Goal: Book appointment/travel/reservation

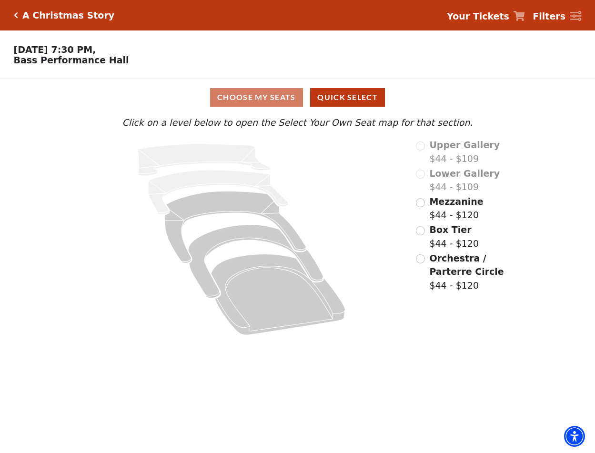
click at [432, 207] on span "Mezzanine" at bounding box center [456, 201] width 54 height 10
click at [419, 207] on input "radio" at bounding box center [420, 202] width 9 height 9
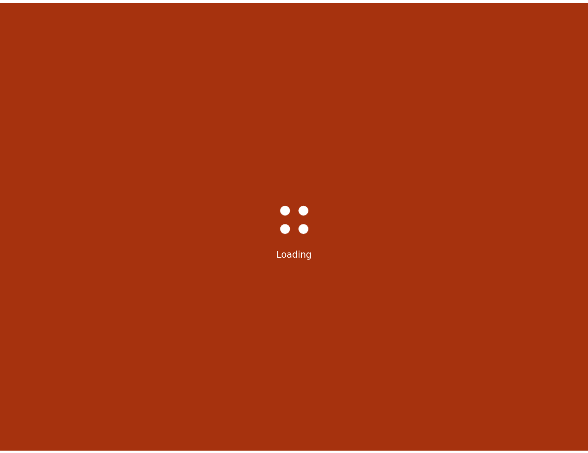
scroll to position [44, 0]
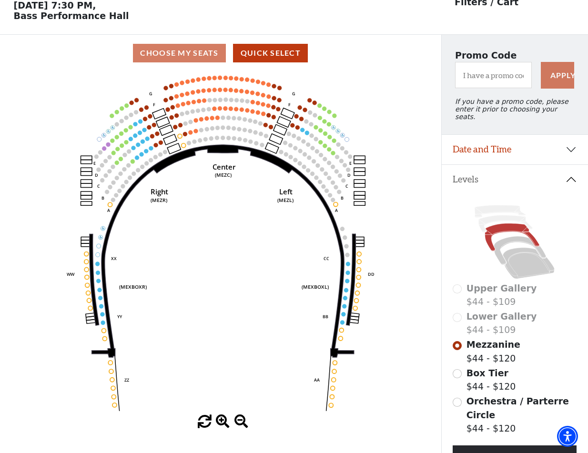
drag, startPoint x: 411, startPoint y: 247, endPoint x: 423, endPoint y: 171, distance: 77.6
click at [412, 247] on icon "Center (MEZC) Right (MEZR) Left (MEZL) (MEXBOXR) (MEXBOXL) XX WW CC DD YY BB ZZ…" at bounding box center [220, 243] width 397 height 344
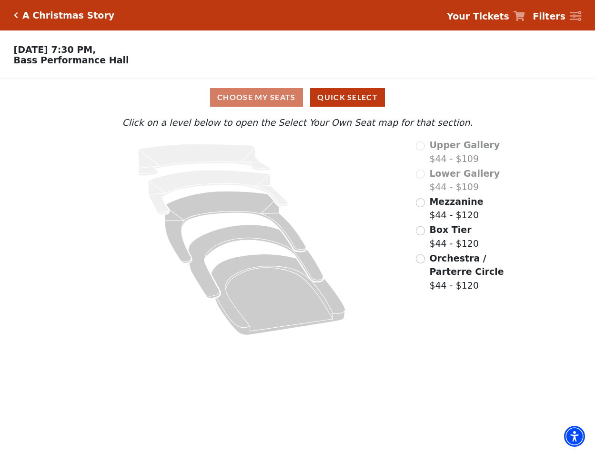
click at [461, 205] on span "Mezzanine" at bounding box center [456, 201] width 54 height 10
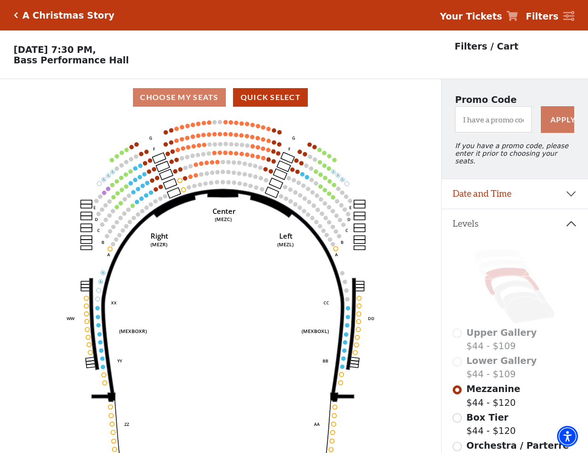
scroll to position [44, 0]
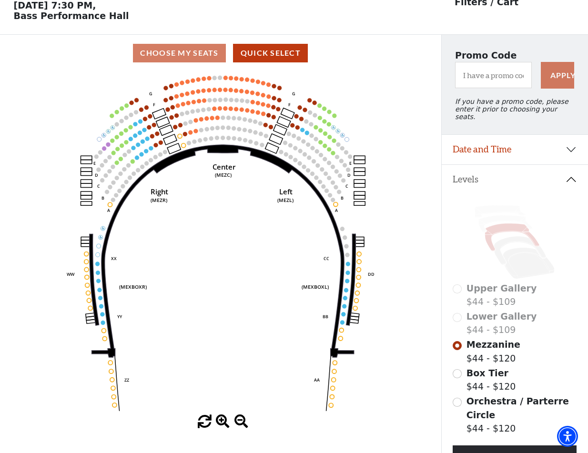
click at [219, 120] on circle at bounding box center [217, 117] width 4 height 4
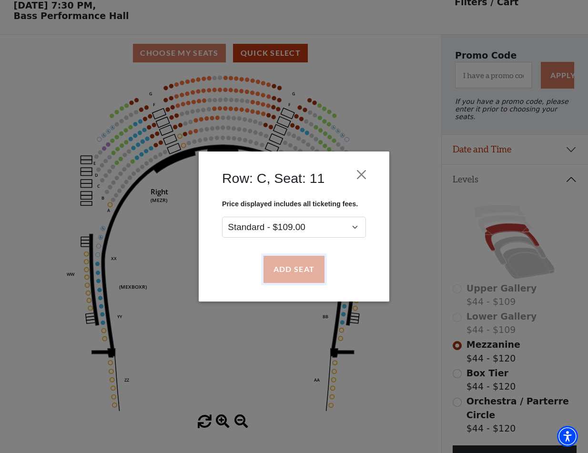
click at [285, 272] on button "Add Seat" at bounding box center [294, 269] width 61 height 27
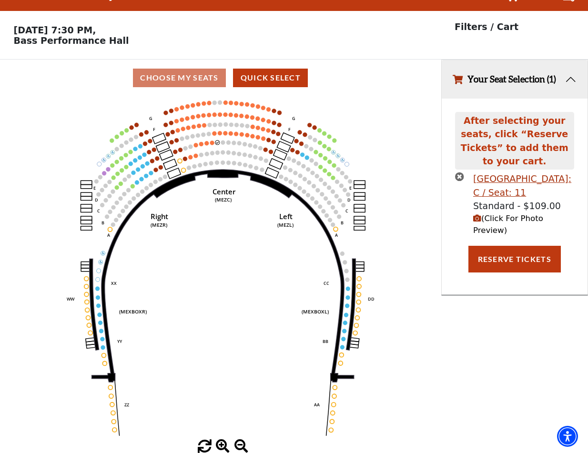
scroll to position [0, 0]
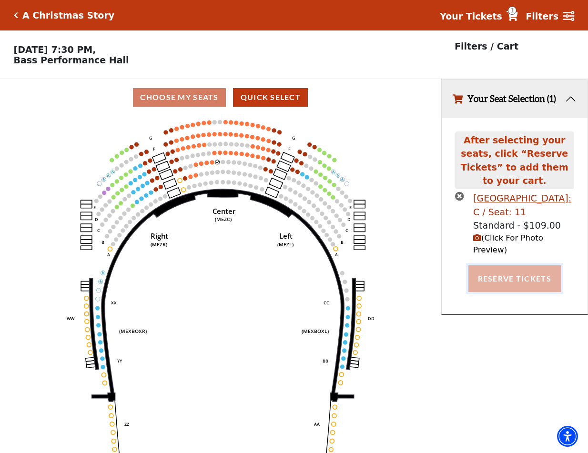
click at [540, 265] on button "Reserve Tickets" at bounding box center [514, 278] width 92 height 27
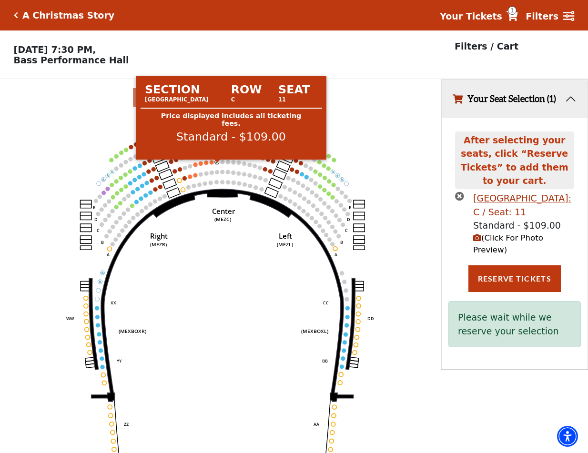
click at [217, 164] on circle at bounding box center [217, 162] width 4 height 4
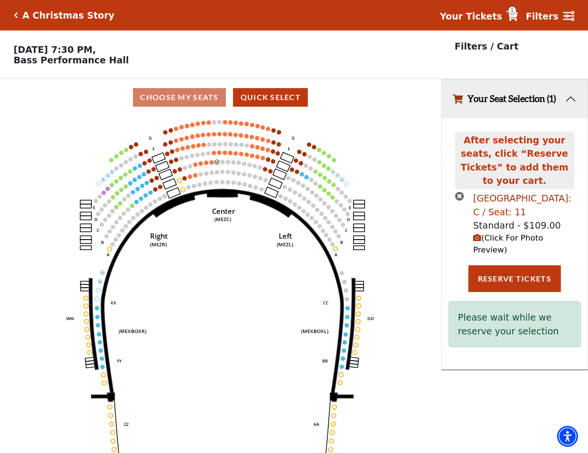
click at [503, 192] on div "Mezzanine Center Row: C / Seat: 11" at bounding box center [523, 205] width 101 height 27
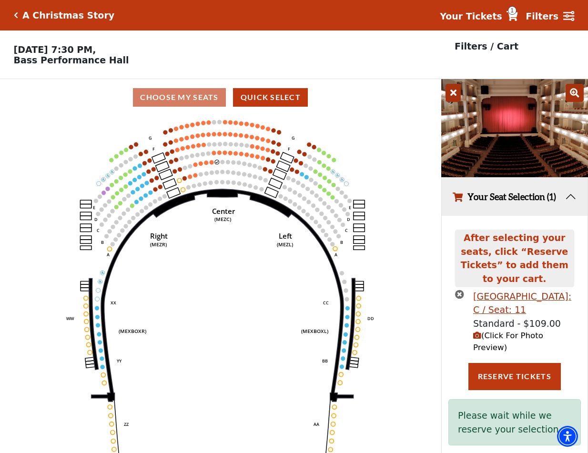
click at [458, 290] on icon "times-circle" at bounding box center [459, 294] width 9 height 9
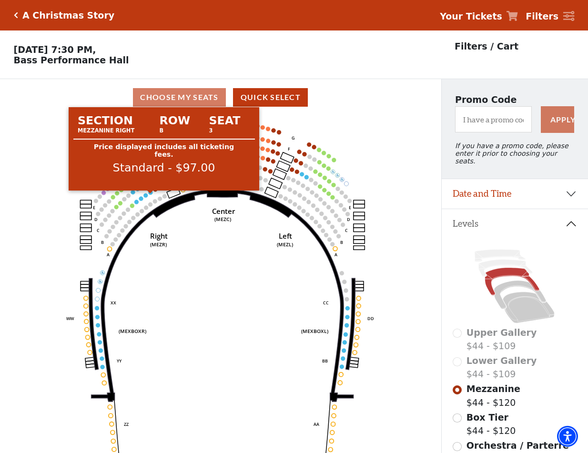
click at [151, 195] on circle at bounding box center [151, 193] width 4 height 4
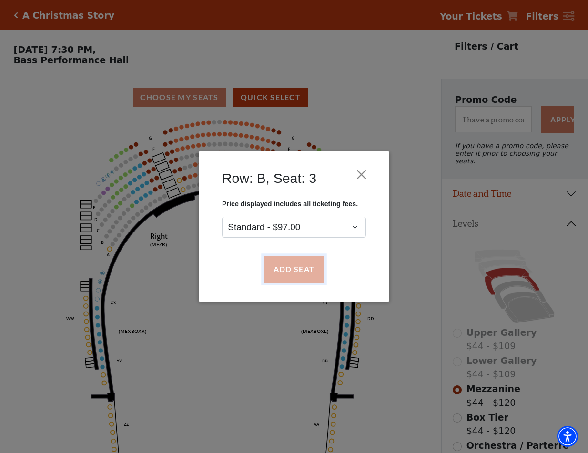
click at [284, 263] on button "Add Seat" at bounding box center [294, 269] width 61 height 27
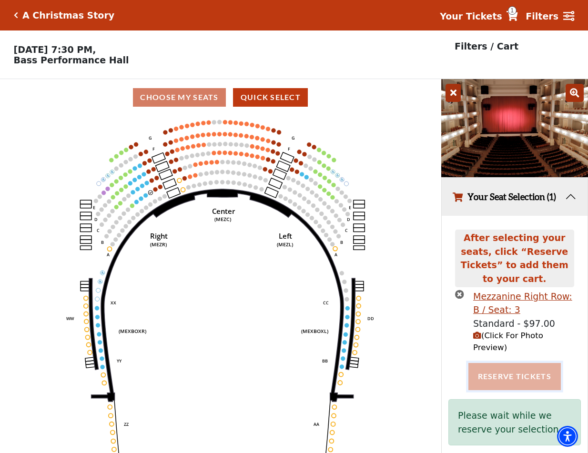
click at [523, 363] on button "Reserve Tickets" at bounding box center [514, 376] width 92 height 27
click at [461, 290] on icon "times-circle" at bounding box center [459, 294] width 9 height 9
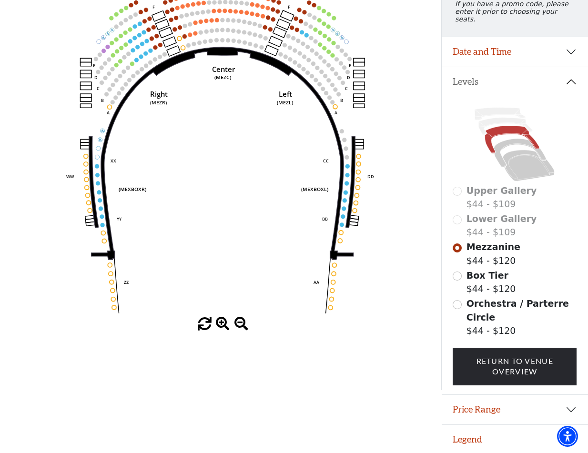
scroll to position [47, 0]
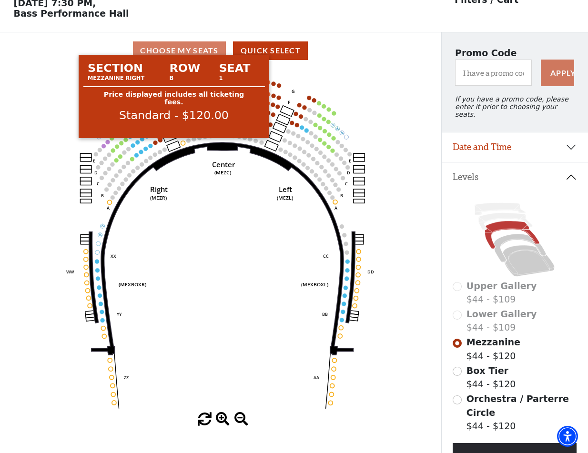
click at [160, 142] on circle at bounding box center [160, 140] width 4 height 4
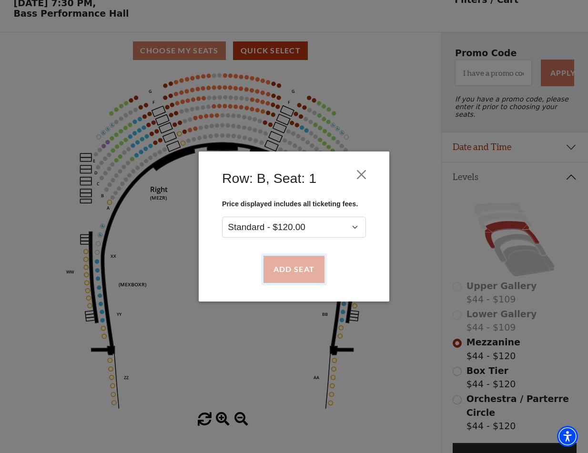
drag, startPoint x: 295, startPoint y: 268, endPoint x: 290, endPoint y: 265, distance: 5.2
click at [295, 268] on button "Add Seat" at bounding box center [294, 269] width 61 height 27
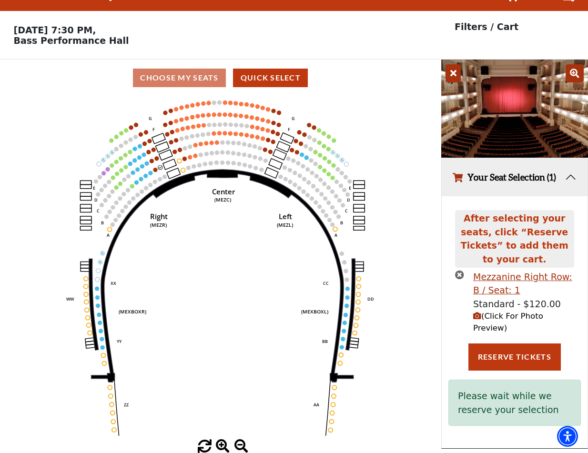
scroll to position [0, 0]
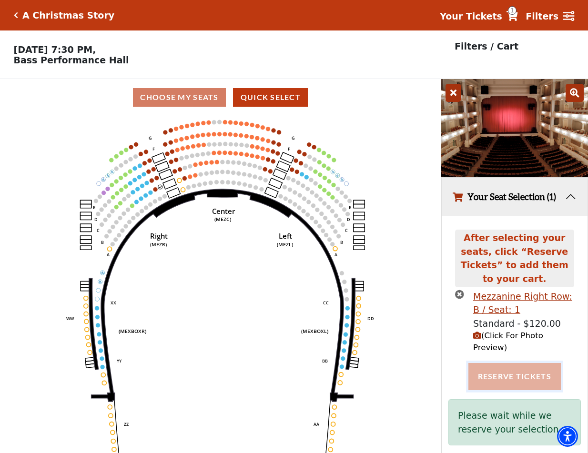
click at [525, 364] on button "Reserve Tickets" at bounding box center [514, 376] width 92 height 27
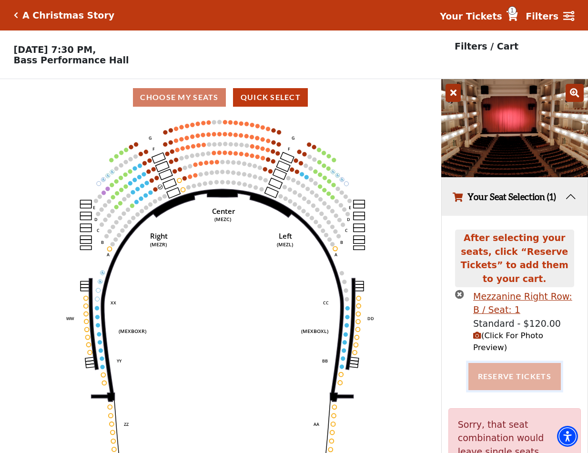
click at [516, 363] on button "Reserve Tickets" at bounding box center [514, 376] width 92 height 27
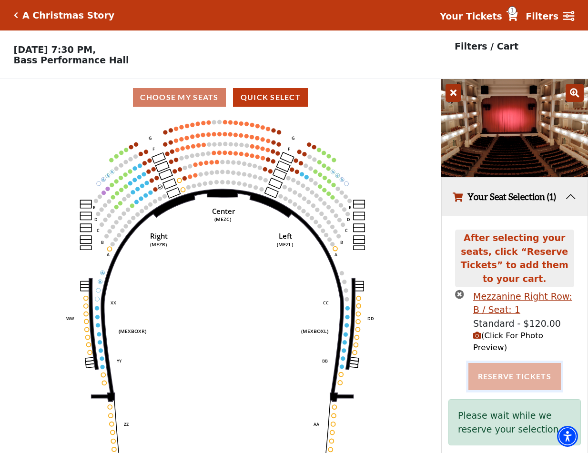
click at [502, 363] on button "Reserve Tickets" at bounding box center [514, 376] width 92 height 27
click at [496, 363] on button "Reserve Tickets" at bounding box center [514, 376] width 92 height 27
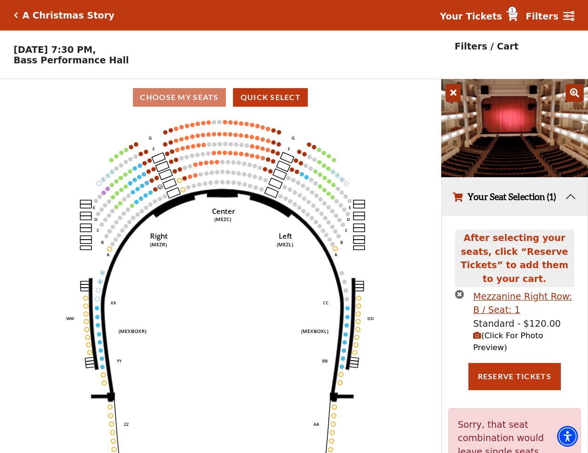
scroll to position [94, 0]
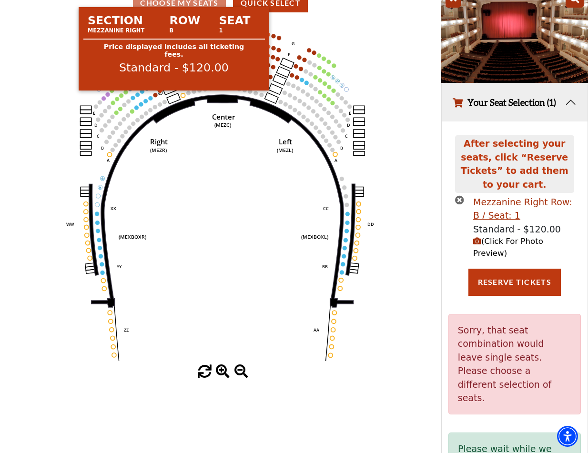
click at [160, 95] on circle at bounding box center [160, 93] width 4 height 4
click at [161, 95] on circle at bounding box center [160, 93] width 4 height 4
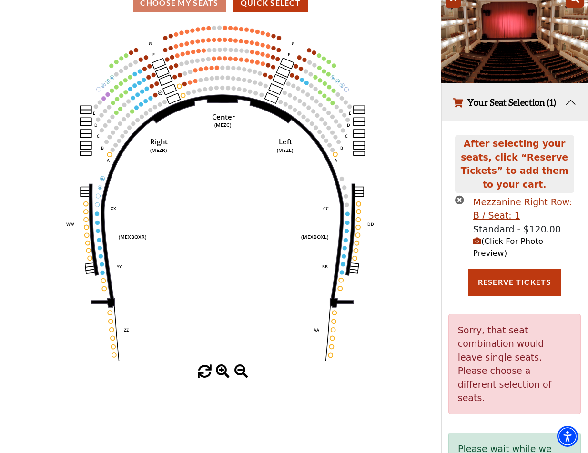
scroll to position [23, 0]
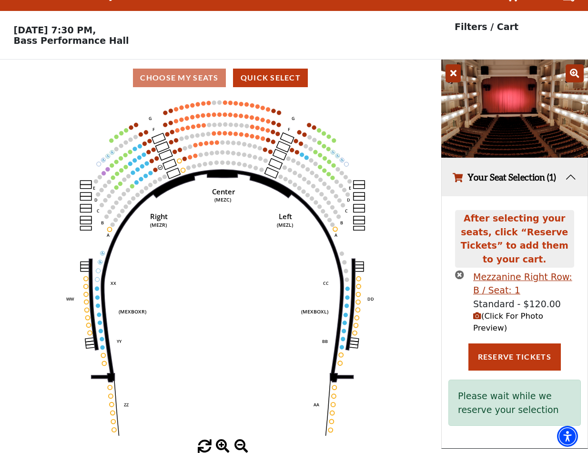
drag, startPoint x: 459, startPoint y: 261, endPoint x: 416, endPoint y: 215, distance: 63.0
click at [458, 270] on icon "times-circle" at bounding box center [459, 274] width 9 height 9
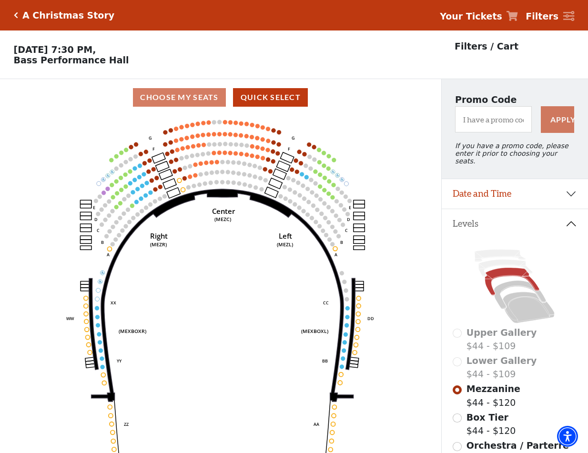
scroll to position [142, 0]
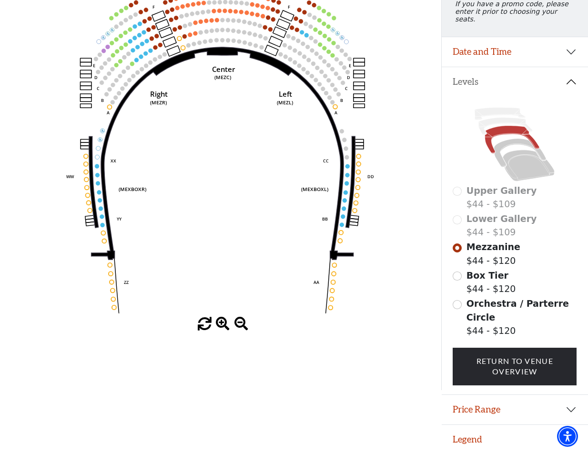
click at [472, 304] on span "Orchestra / Parterre Circle" at bounding box center [518, 310] width 102 height 24
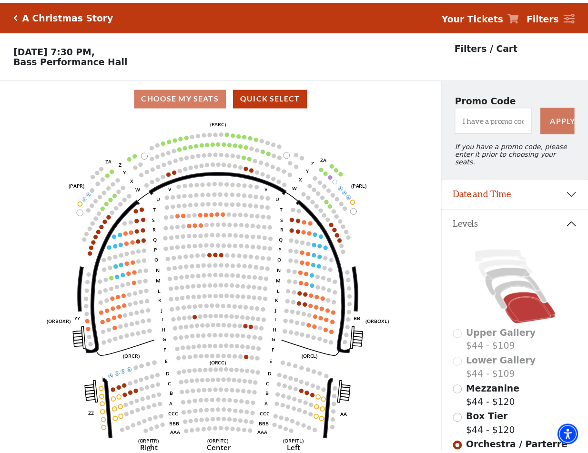
scroll to position [44, 0]
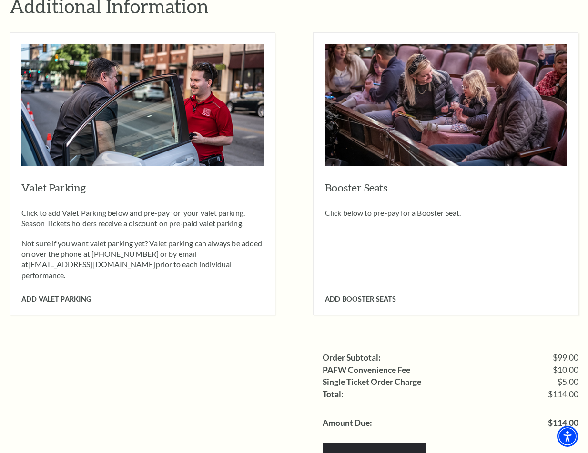
scroll to position [810, 0]
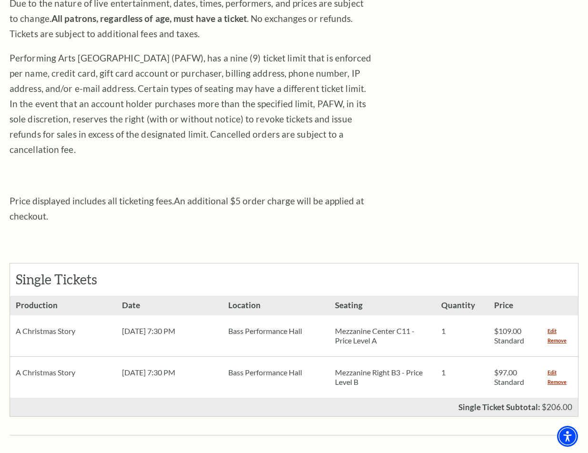
scroll to position [334, 0]
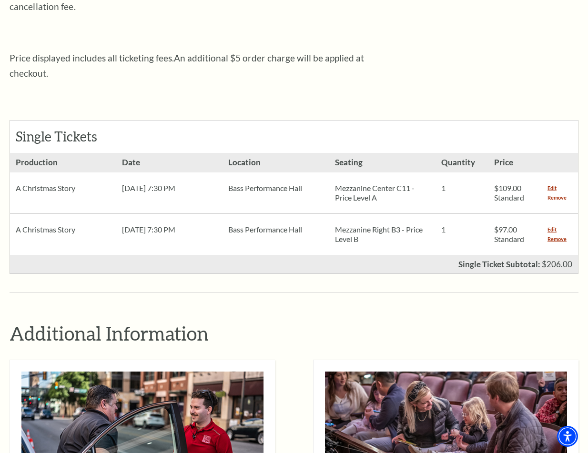
click at [557, 193] on link "Remove" at bounding box center [557, 198] width 19 height 10
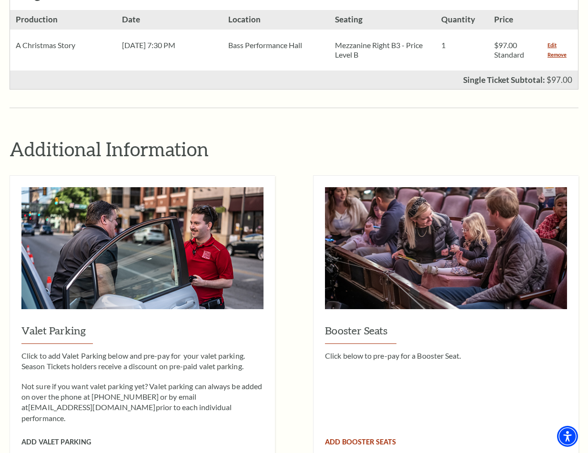
scroll to position [667, 0]
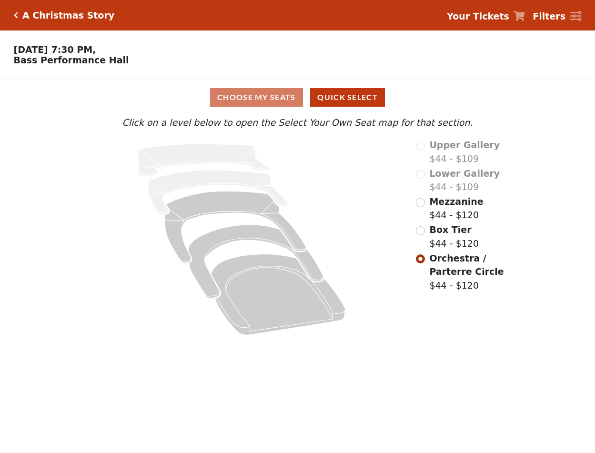
click at [438, 264] on span "Orchestra / Parterre Circle" at bounding box center [466, 265] width 74 height 24
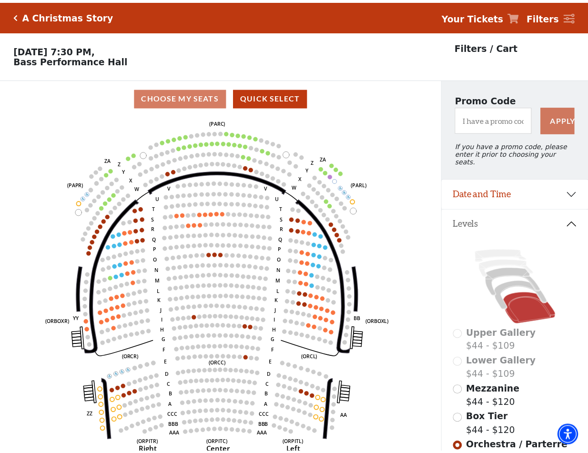
scroll to position [44, 0]
